Goal: Navigation & Orientation: Find specific page/section

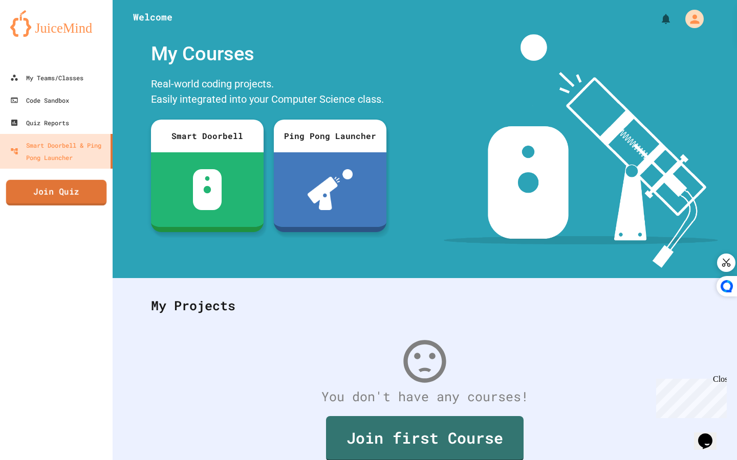
click at [74, 194] on link "Join Quiz" at bounding box center [56, 193] width 101 height 26
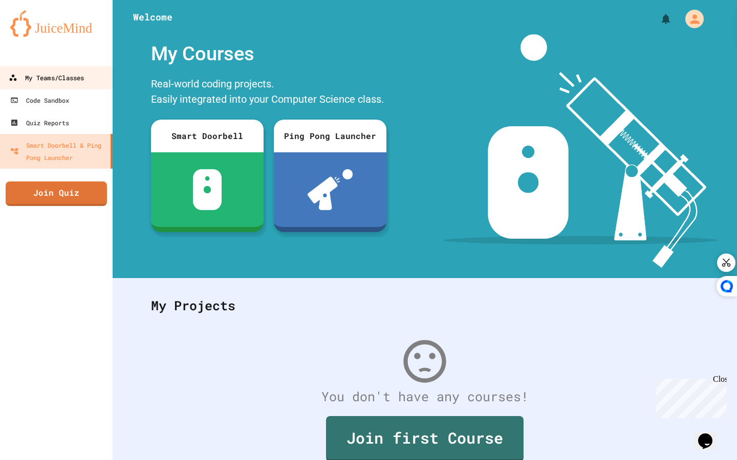
click at [43, 75] on div "My Teams/Classes" at bounding box center [46, 78] width 75 height 13
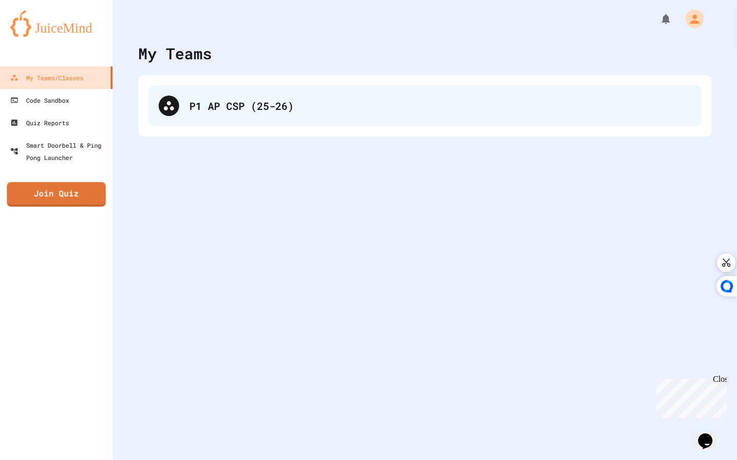
click at [199, 95] on div "P1 AP CSP (25-26)" at bounding box center [424, 105] width 552 height 41
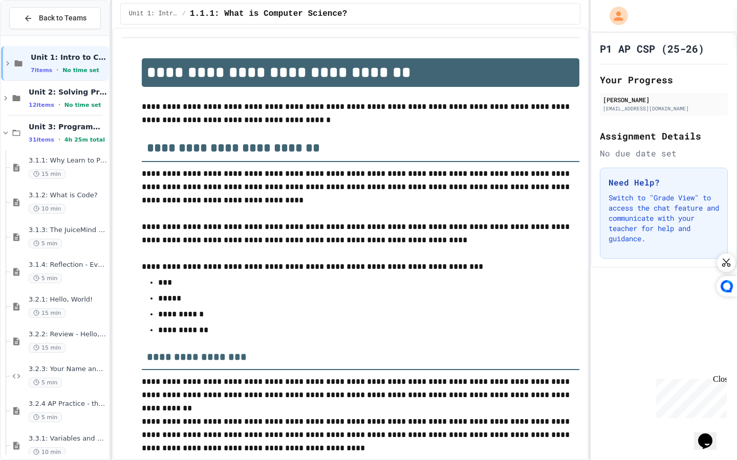
scroll to position [1475, 0]
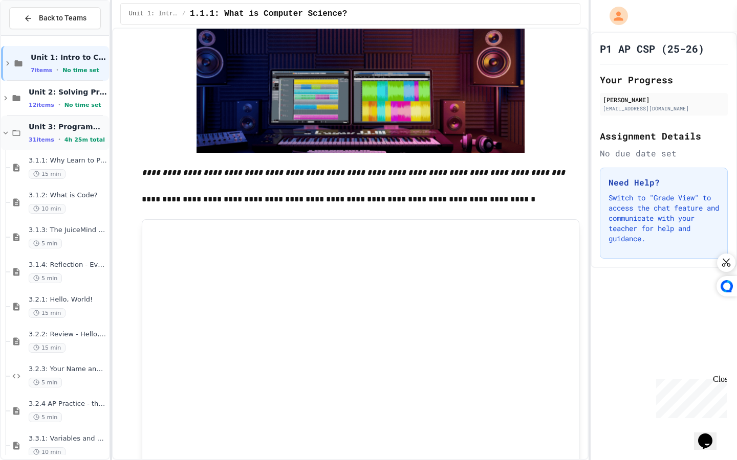
click at [63, 135] on div "Unit 3: Programming in Python 31 items • 4h 25m total" at bounding box center [68, 132] width 78 height 21
